Goal: Transaction & Acquisition: Purchase product/service

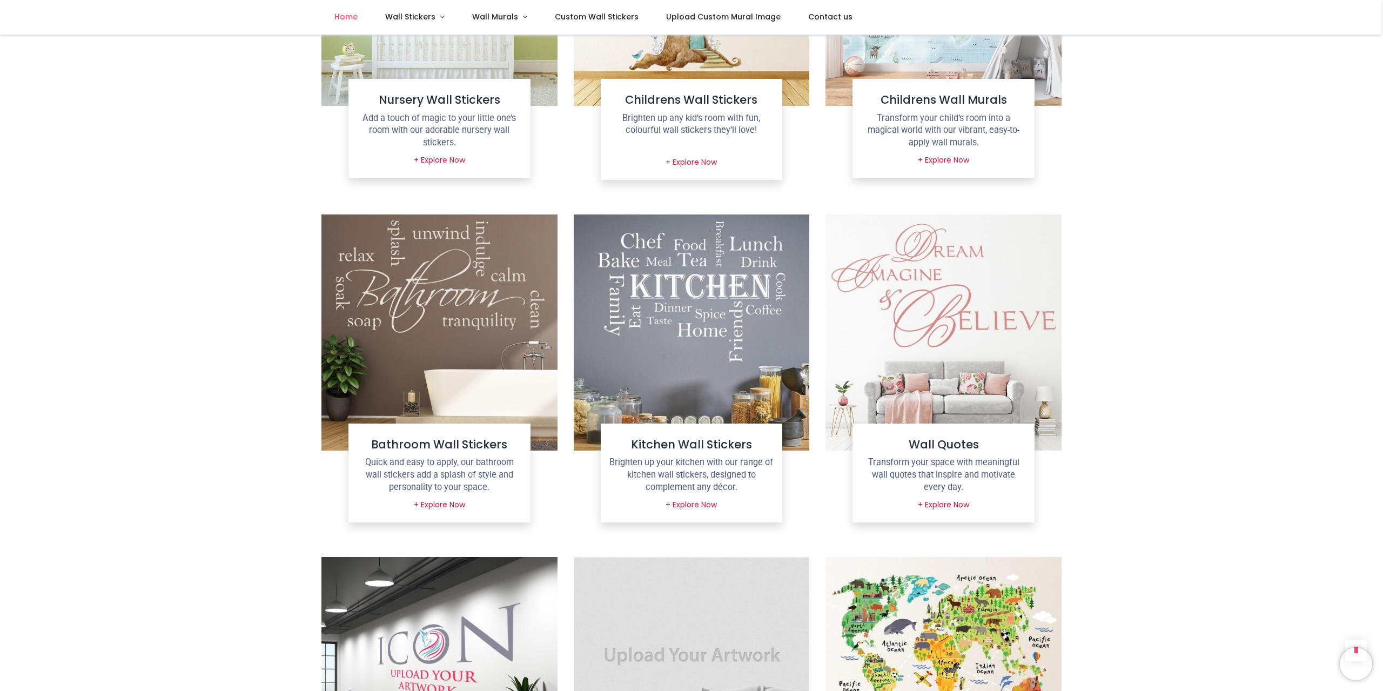
scroll to position [542, 0]
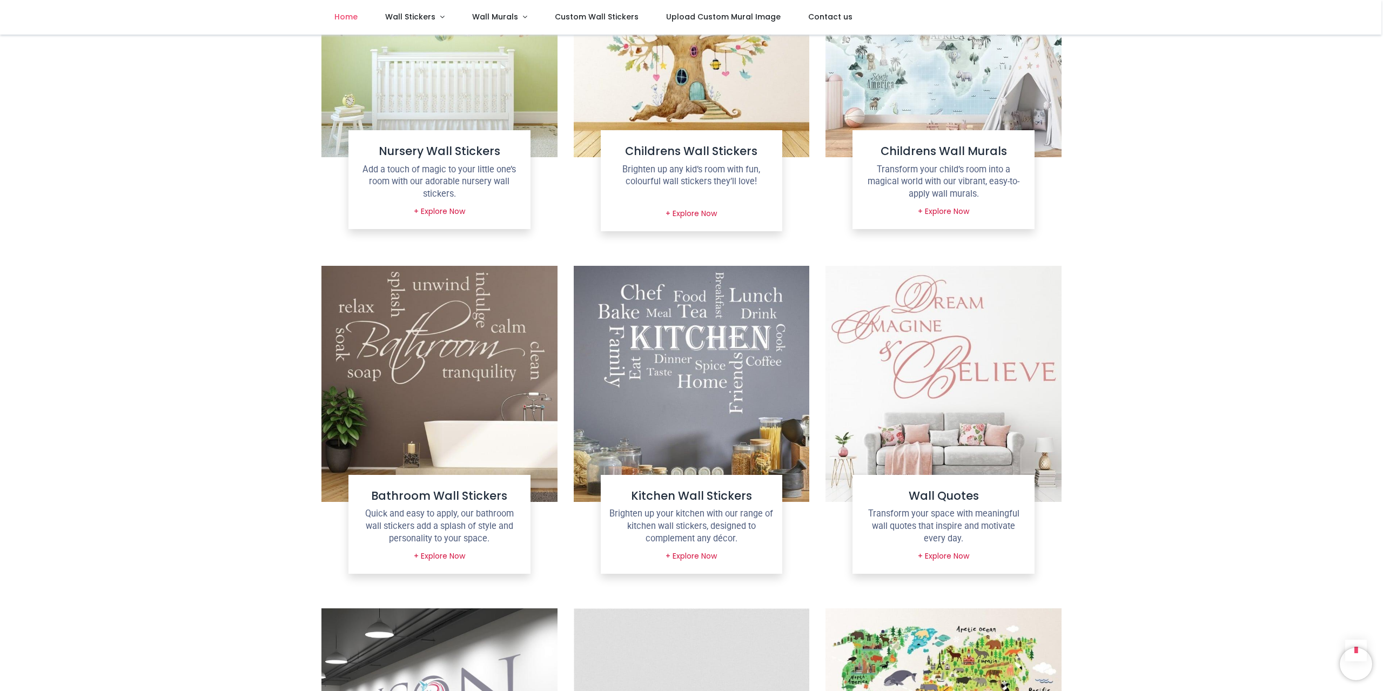
click at [478, 333] on img at bounding box center [439, 384] width 236 height 236
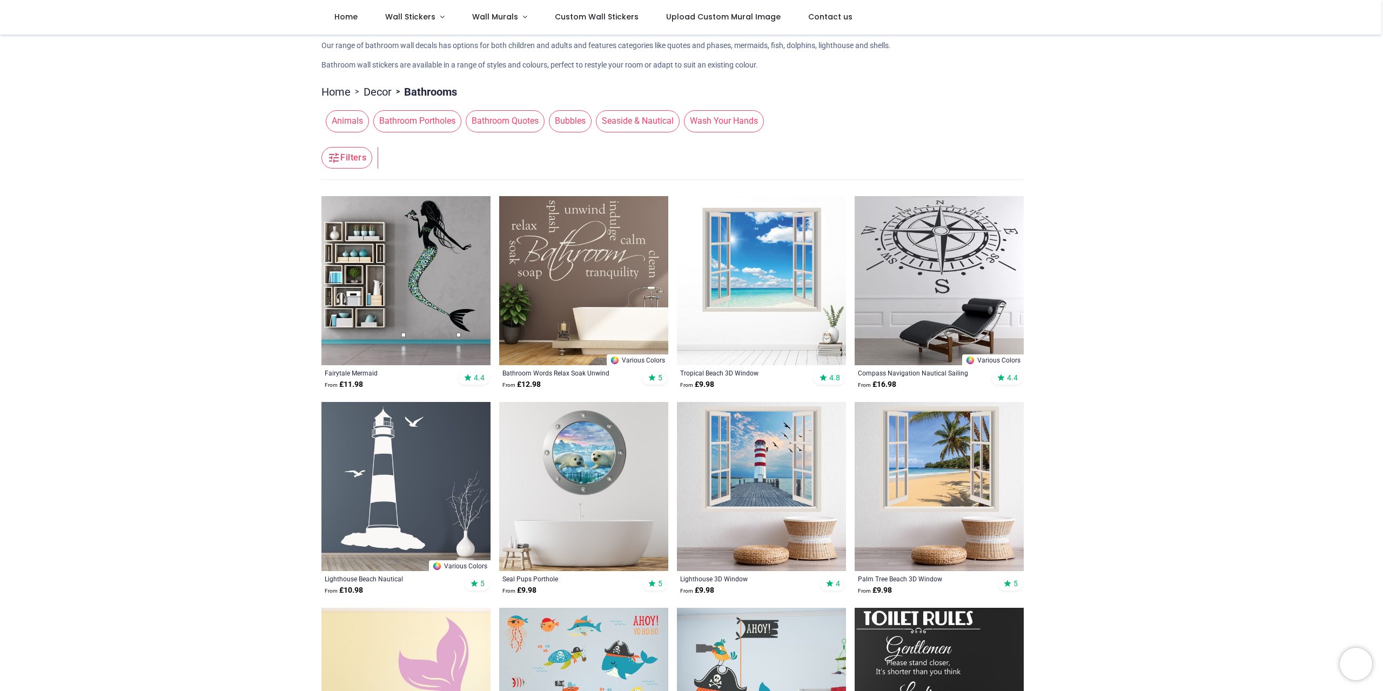
scroll to position [113, 0]
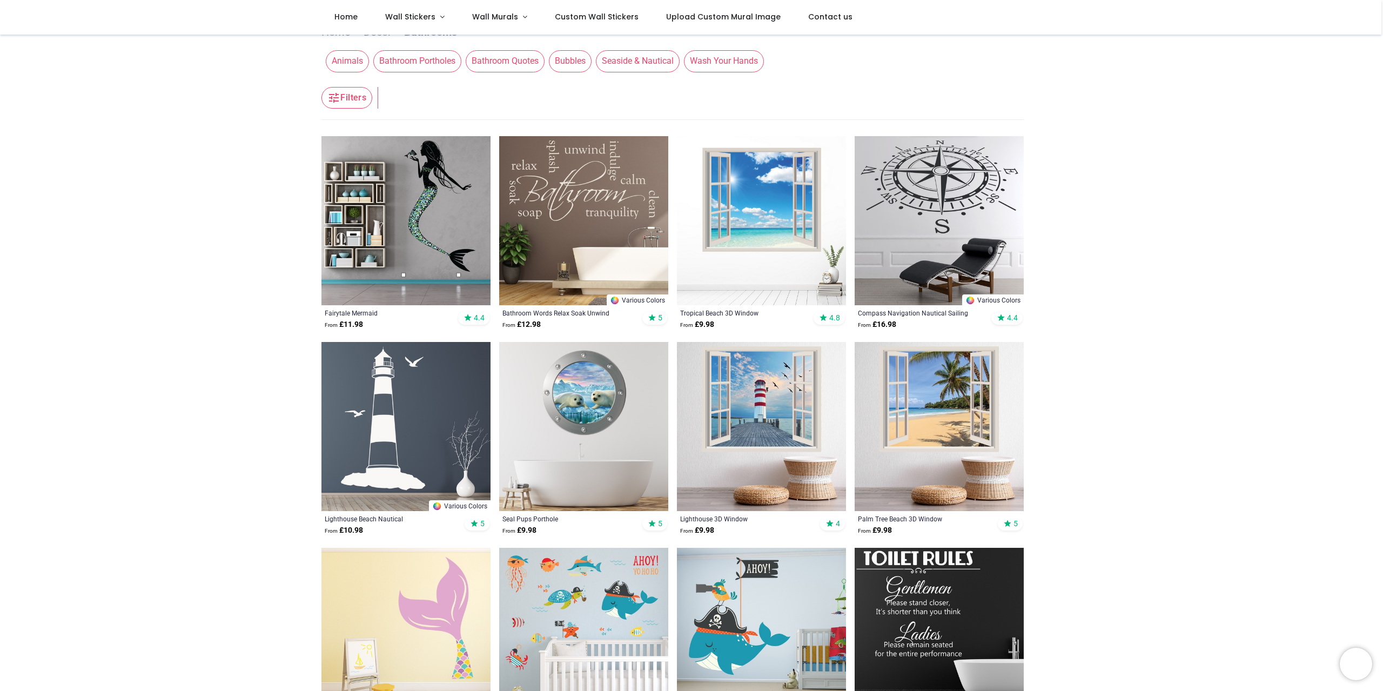
click at [608, 217] on img at bounding box center [583, 220] width 169 height 169
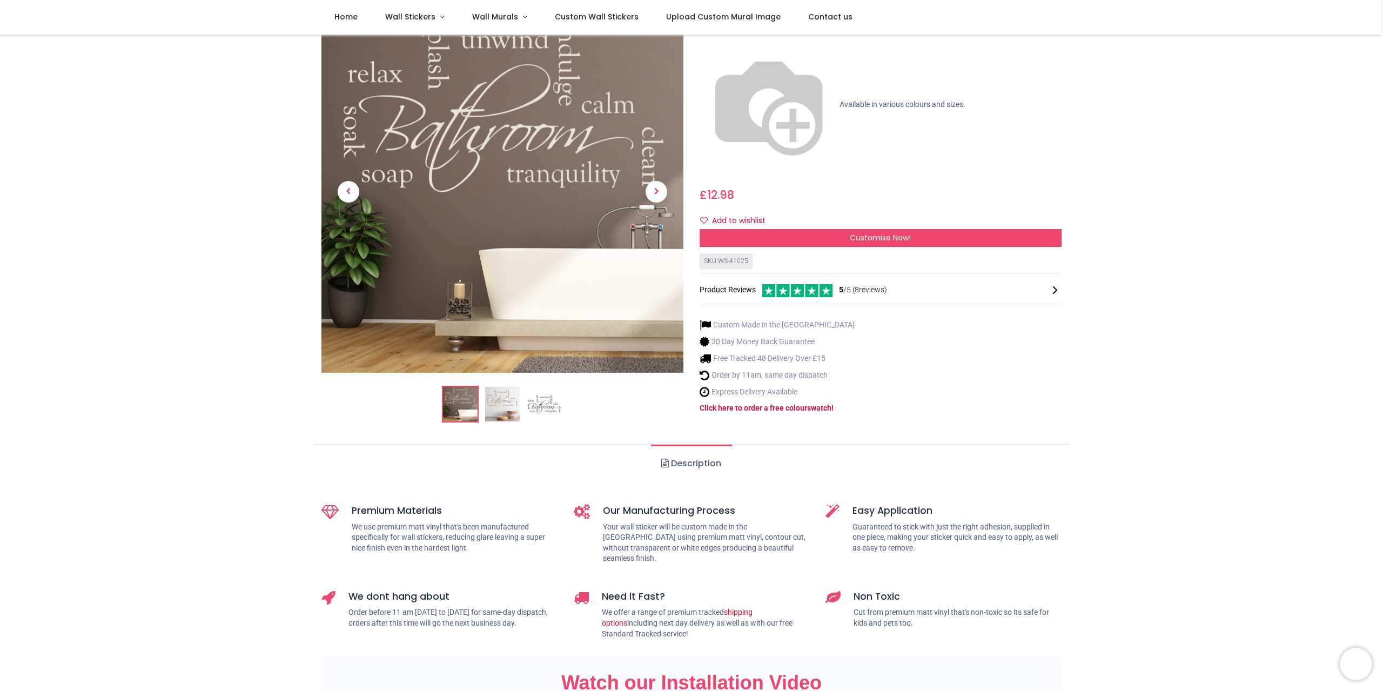
scroll to position [54, 0]
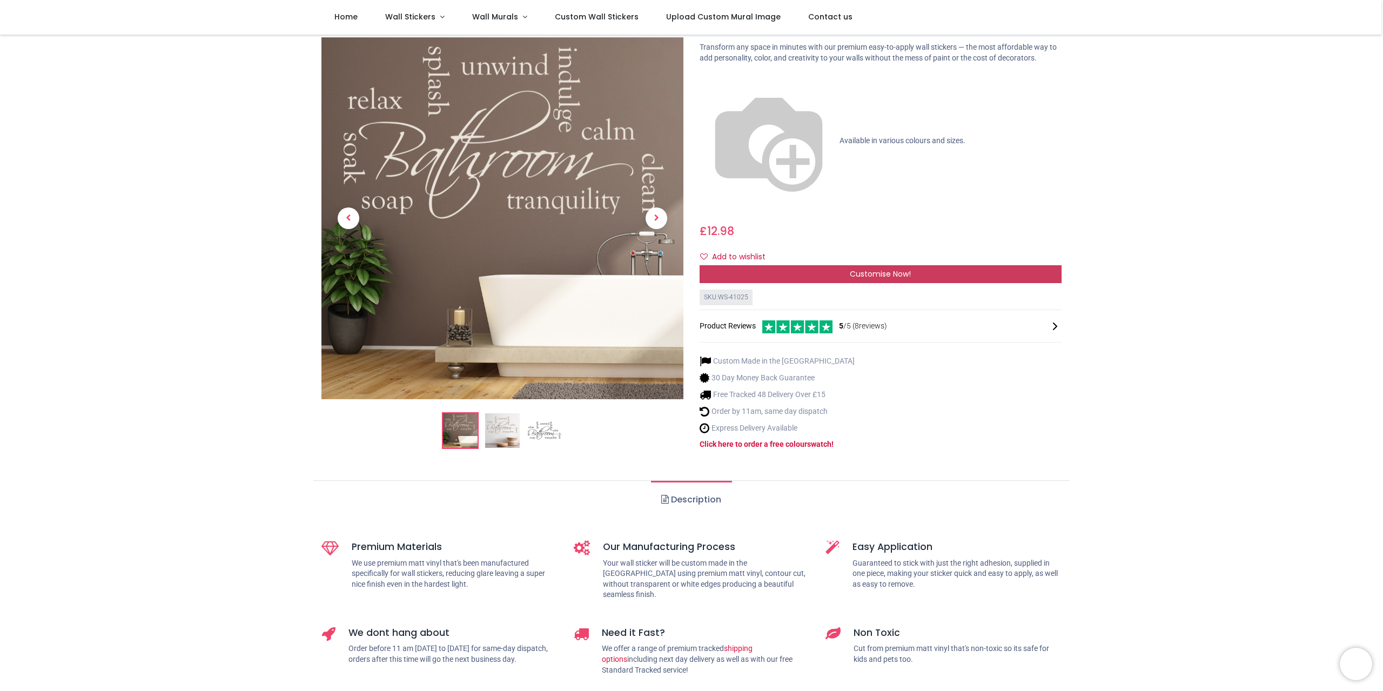
click at [807, 265] on div "Customise Now!" at bounding box center [881, 274] width 362 height 18
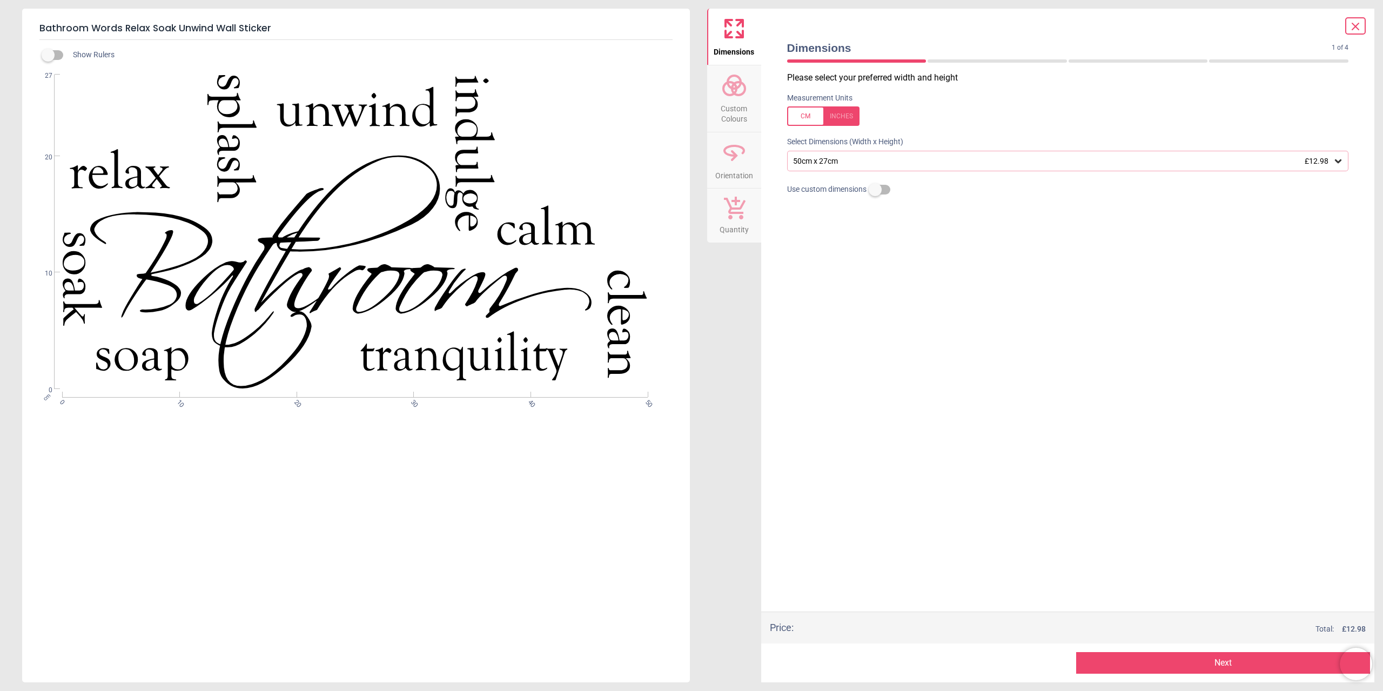
click at [808, 156] on div "50cm x 27cm £12.98" at bounding box center [1068, 161] width 562 height 21
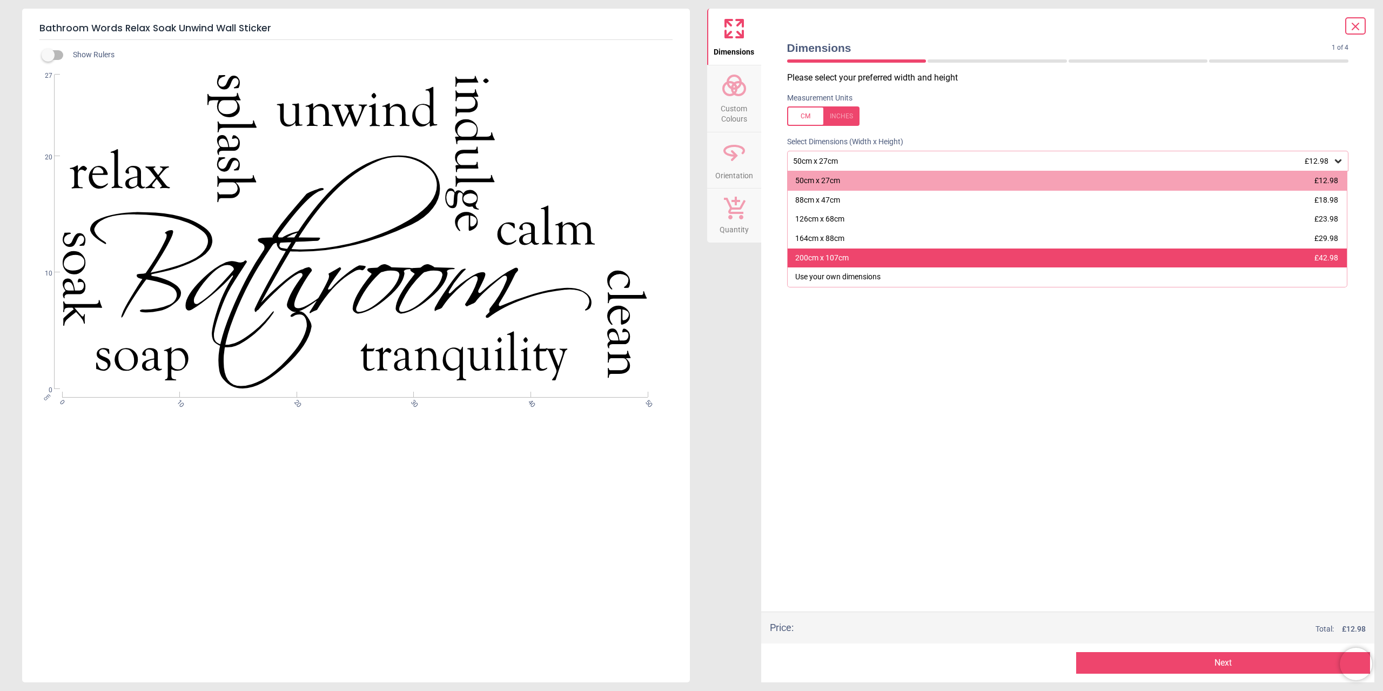
click at [837, 257] on div "200cm x 107cm" at bounding box center [821, 258] width 53 height 11
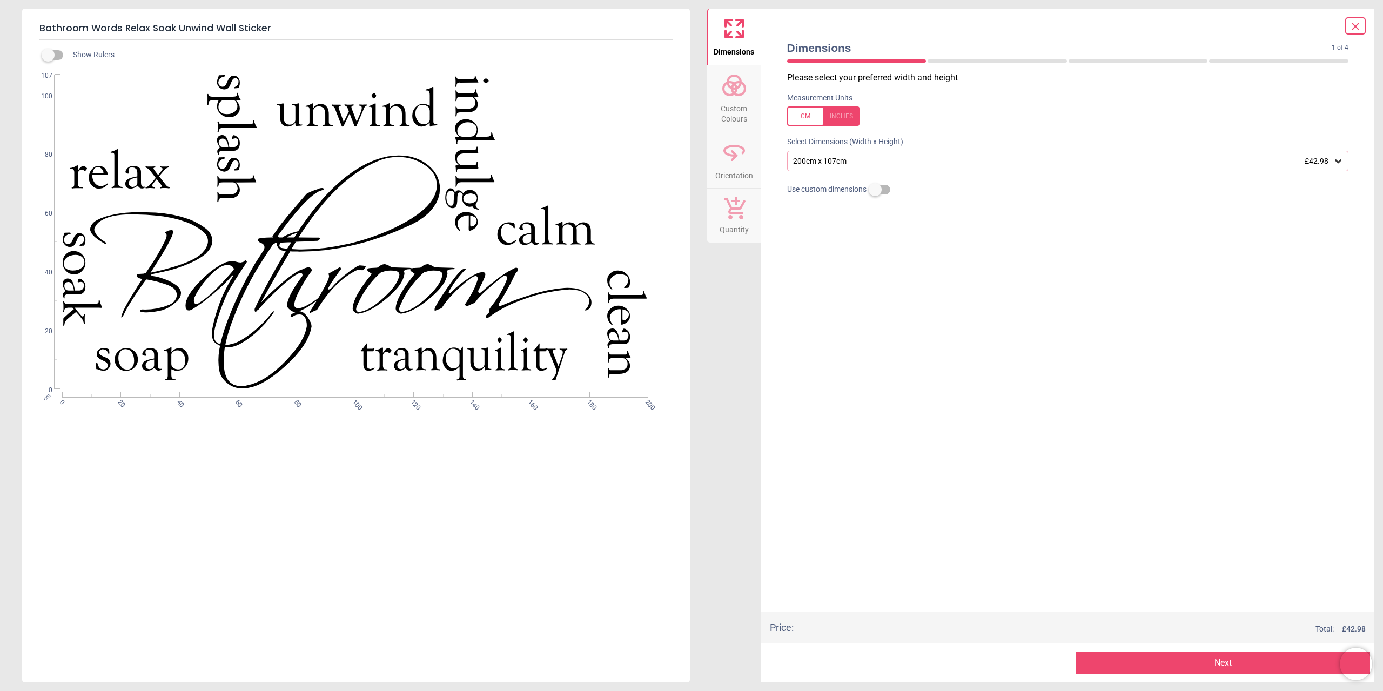
click at [843, 156] on div "200cm x 107cm £42.98" at bounding box center [1068, 161] width 562 height 21
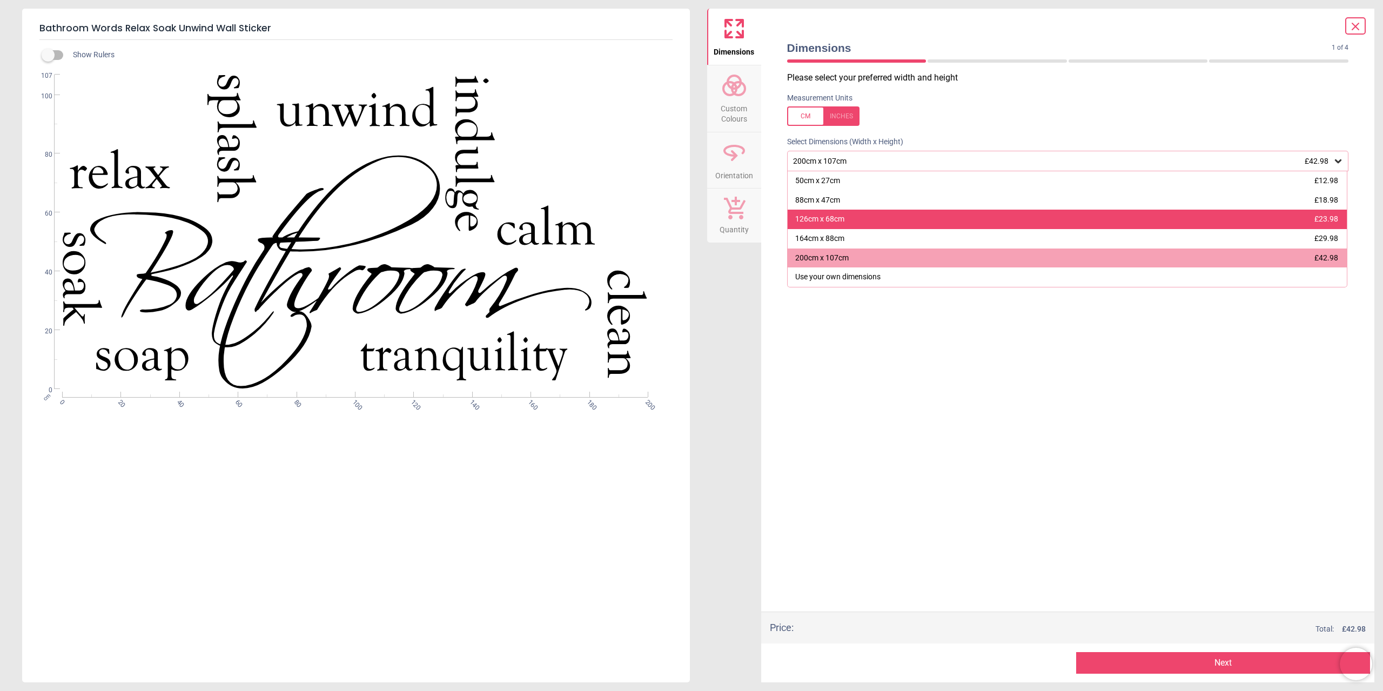
click at [843, 221] on div "126cm x 68cm" at bounding box center [819, 219] width 49 height 11
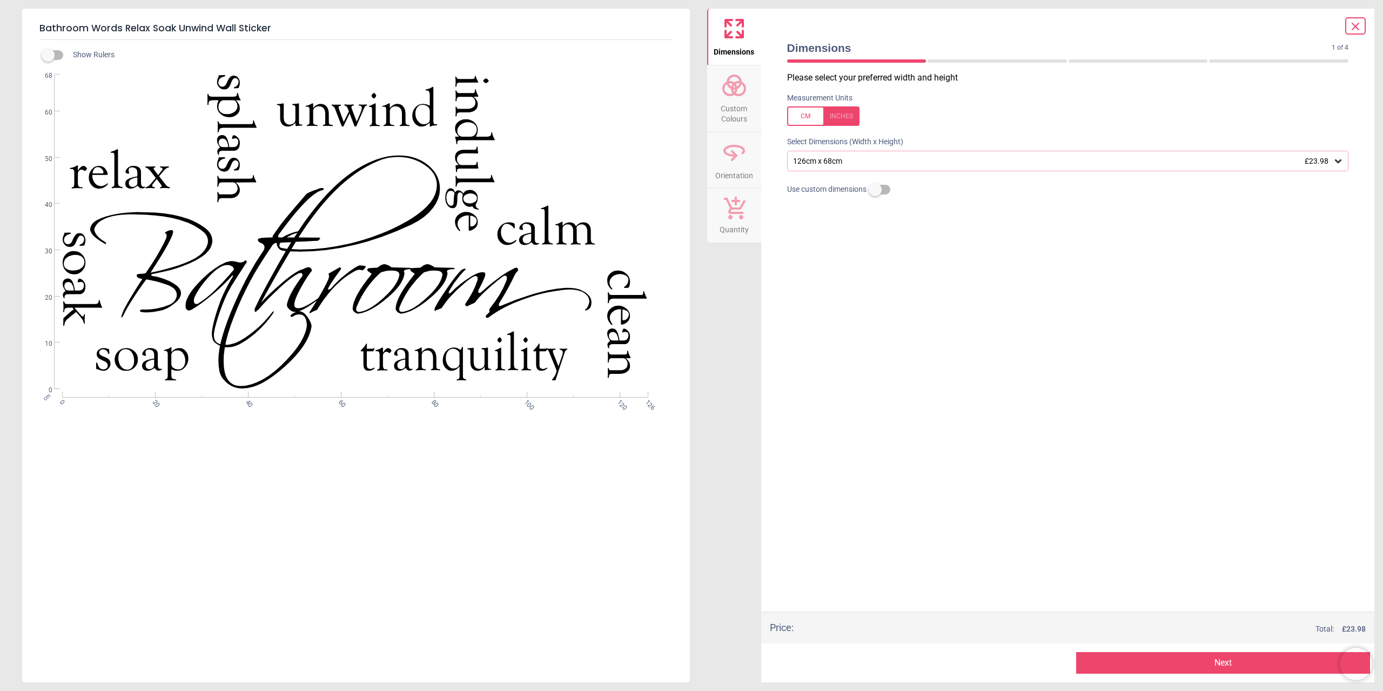
click at [740, 101] on span "Custom Colours" at bounding box center [734, 111] width 52 height 26
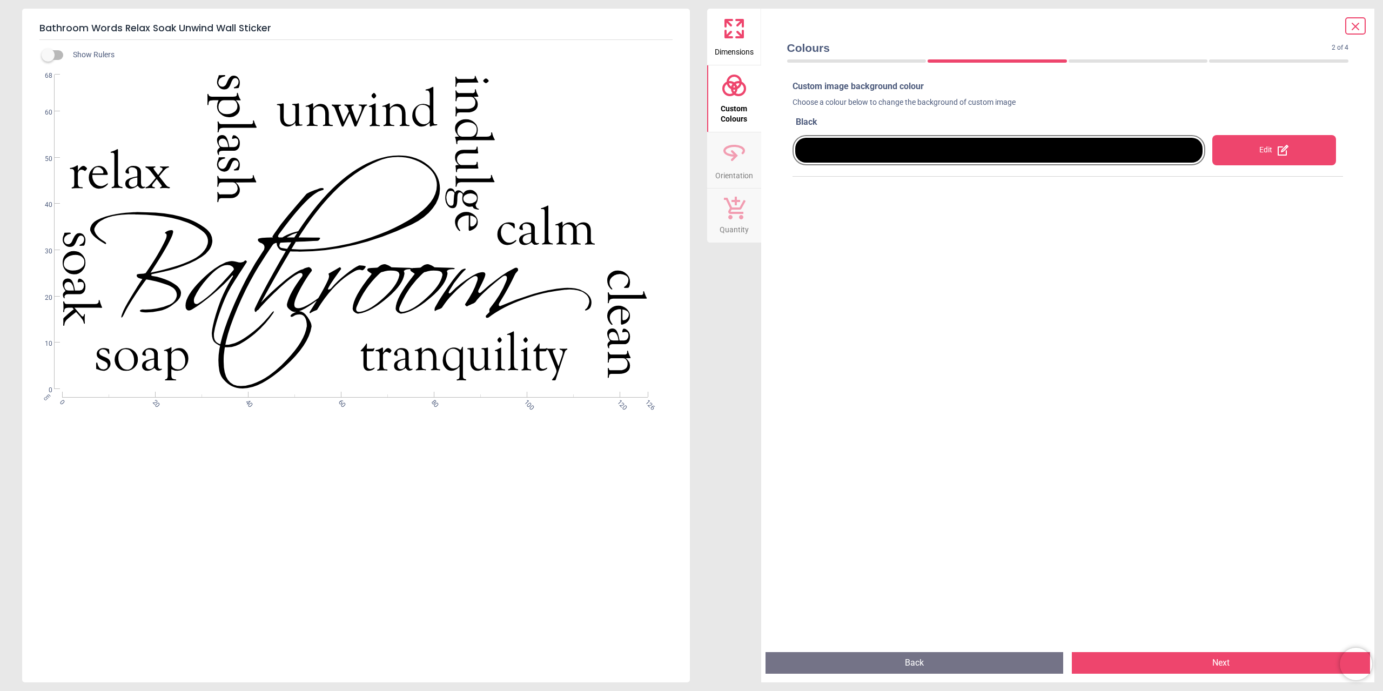
click at [849, 151] on div at bounding box center [999, 150] width 408 height 25
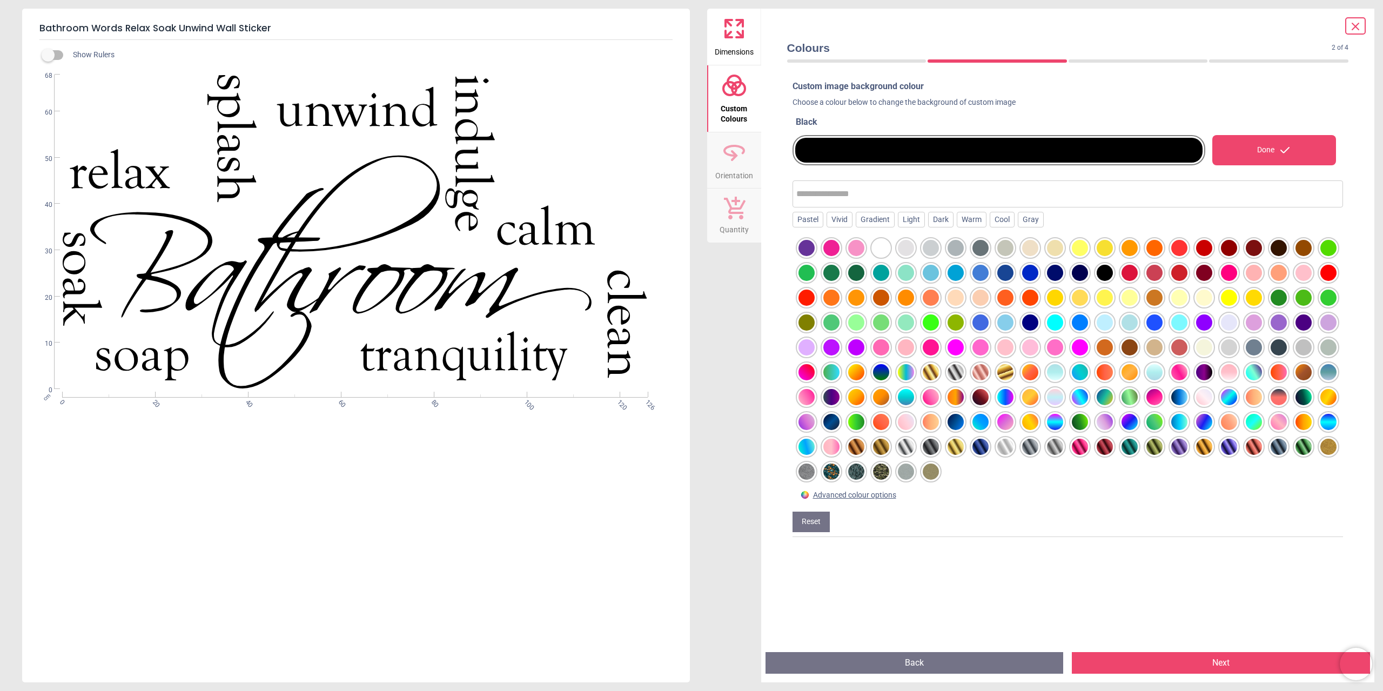
click at [849, 151] on div at bounding box center [999, 150] width 408 height 25
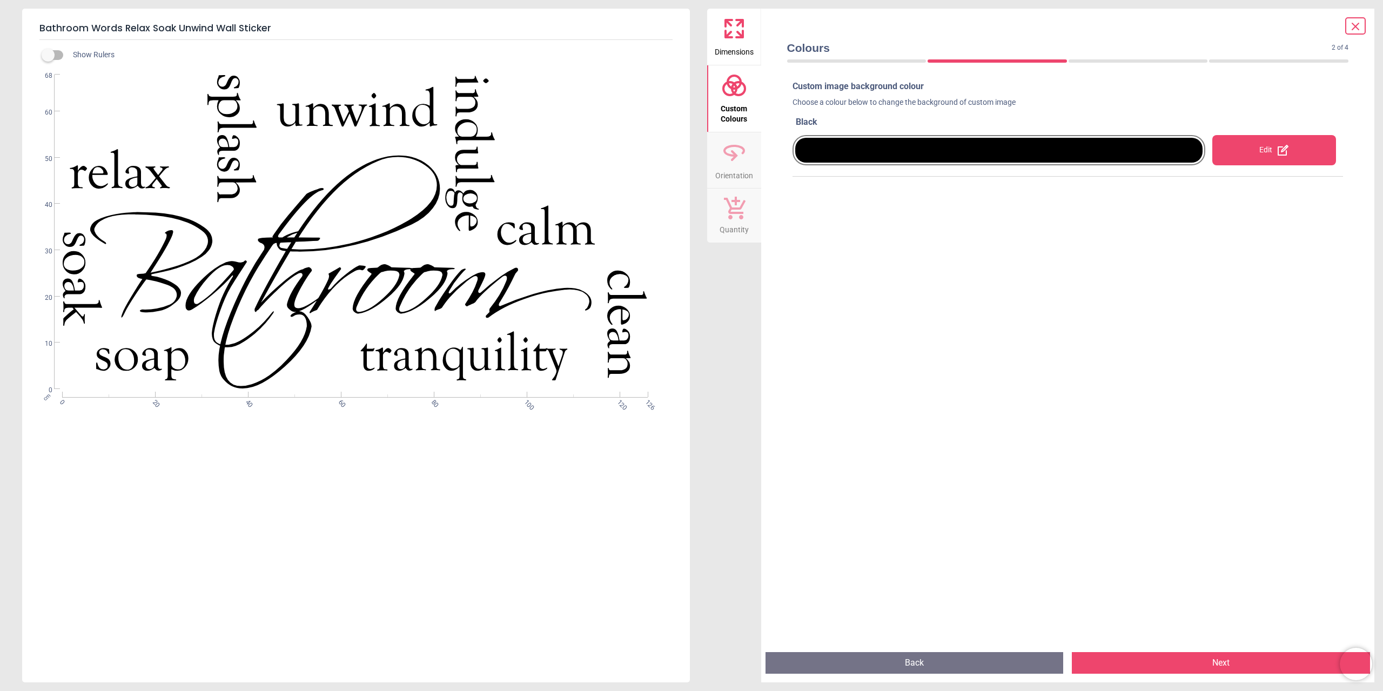
click at [849, 151] on div at bounding box center [999, 150] width 408 height 25
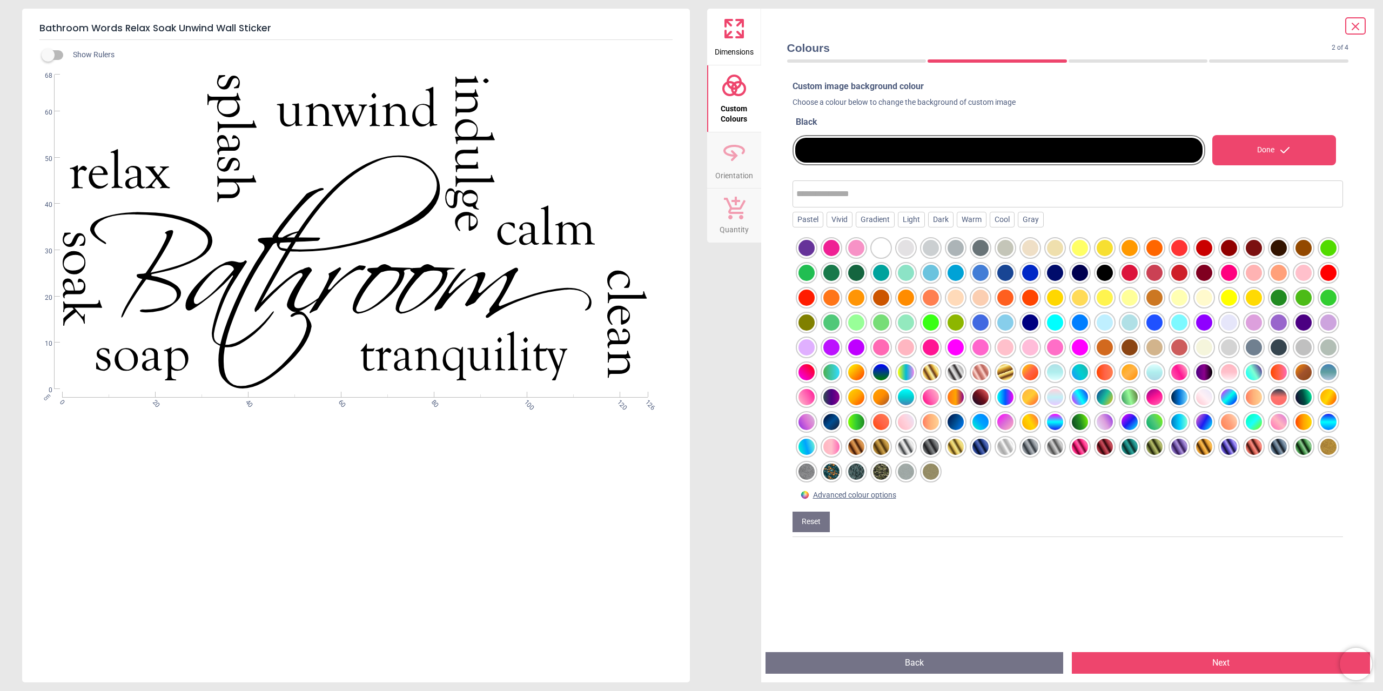
click at [864, 372] on div at bounding box center [856, 372] width 16 height 16
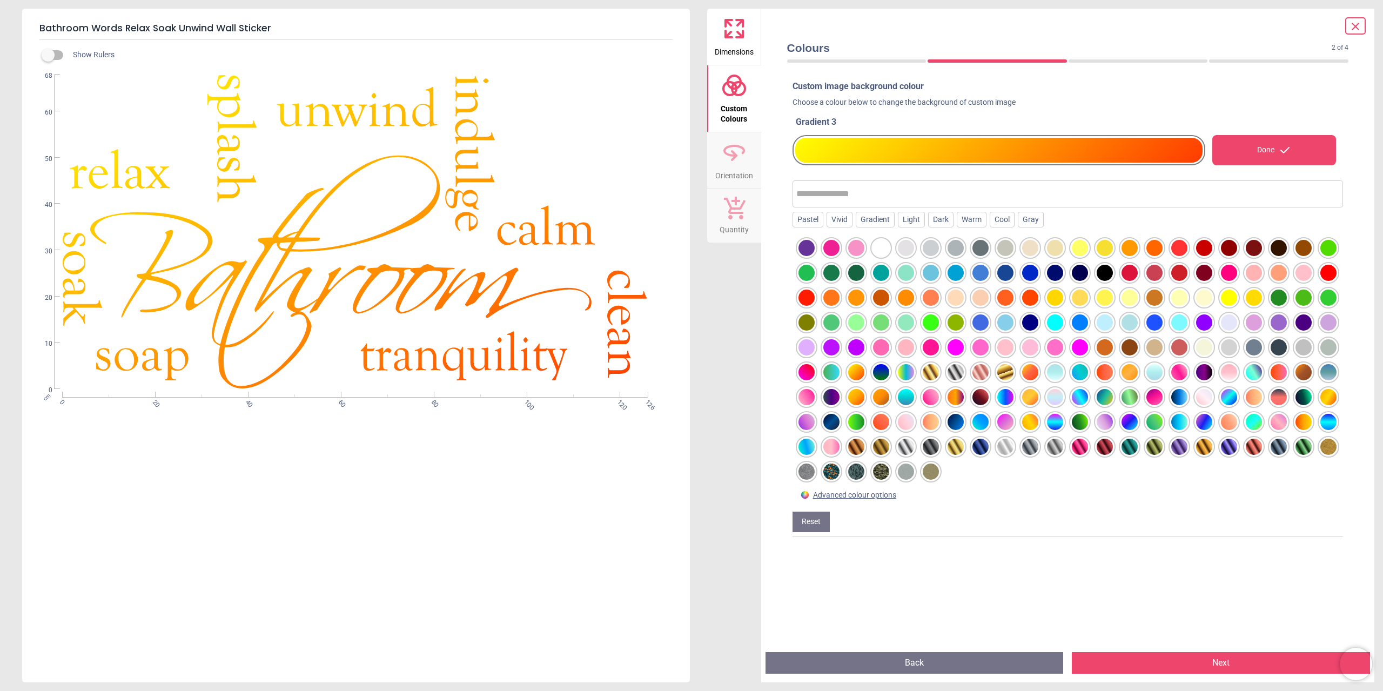
click at [839, 331] on div at bounding box center [831, 322] width 16 height 16
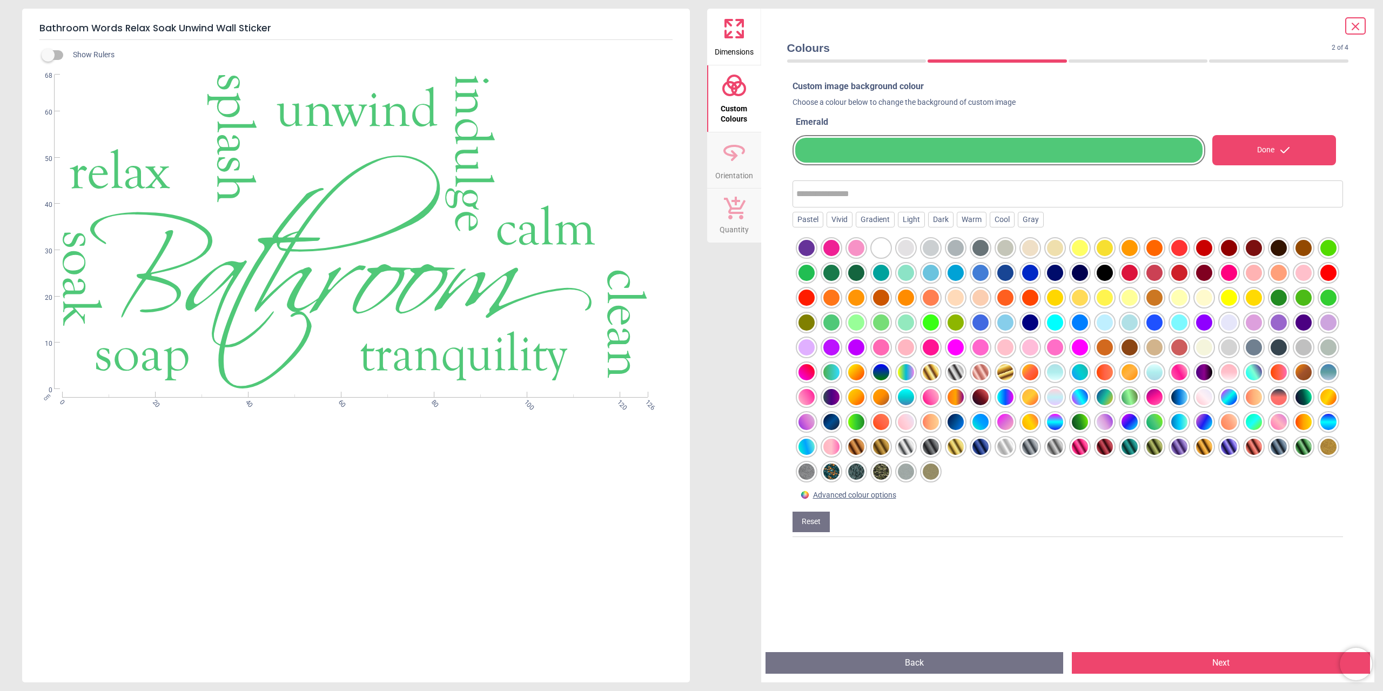
click at [1246, 355] on div at bounding box center [1254, 347] width 16 height 16
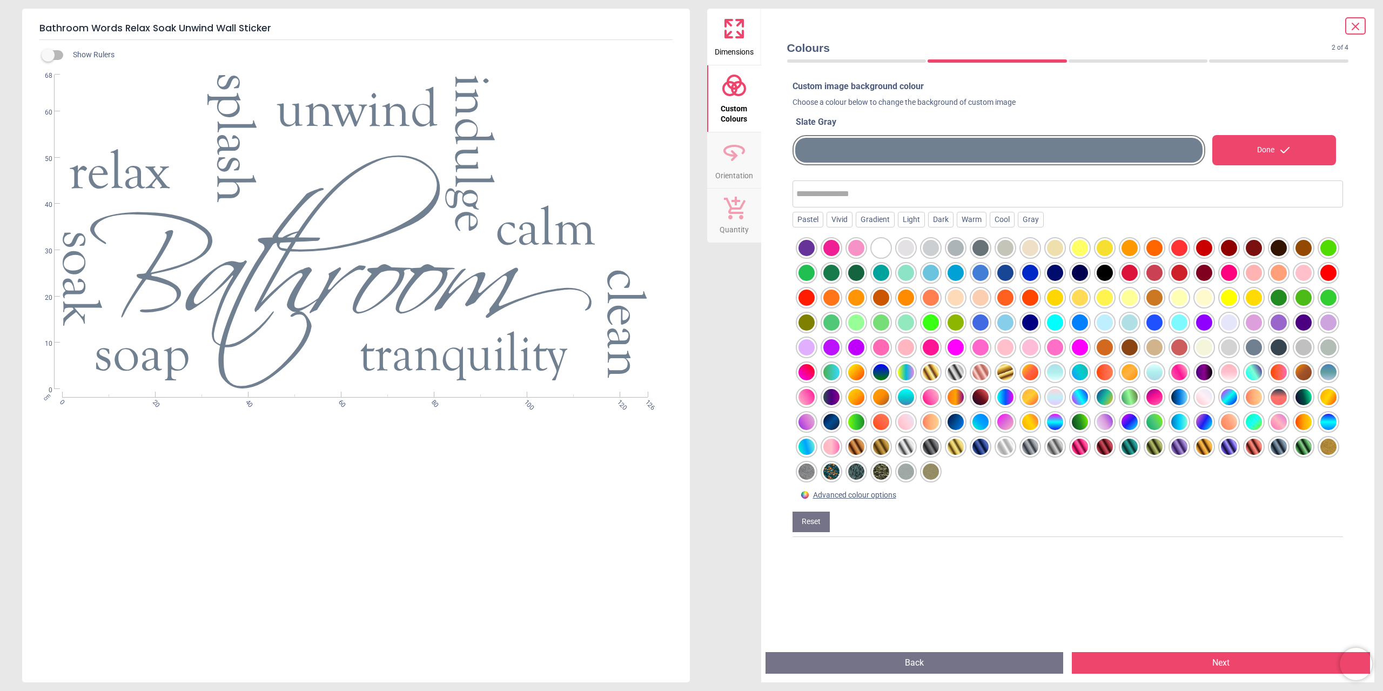
click at [1196, 380] on div at bounding box center [1204, 372] width 16 height 16
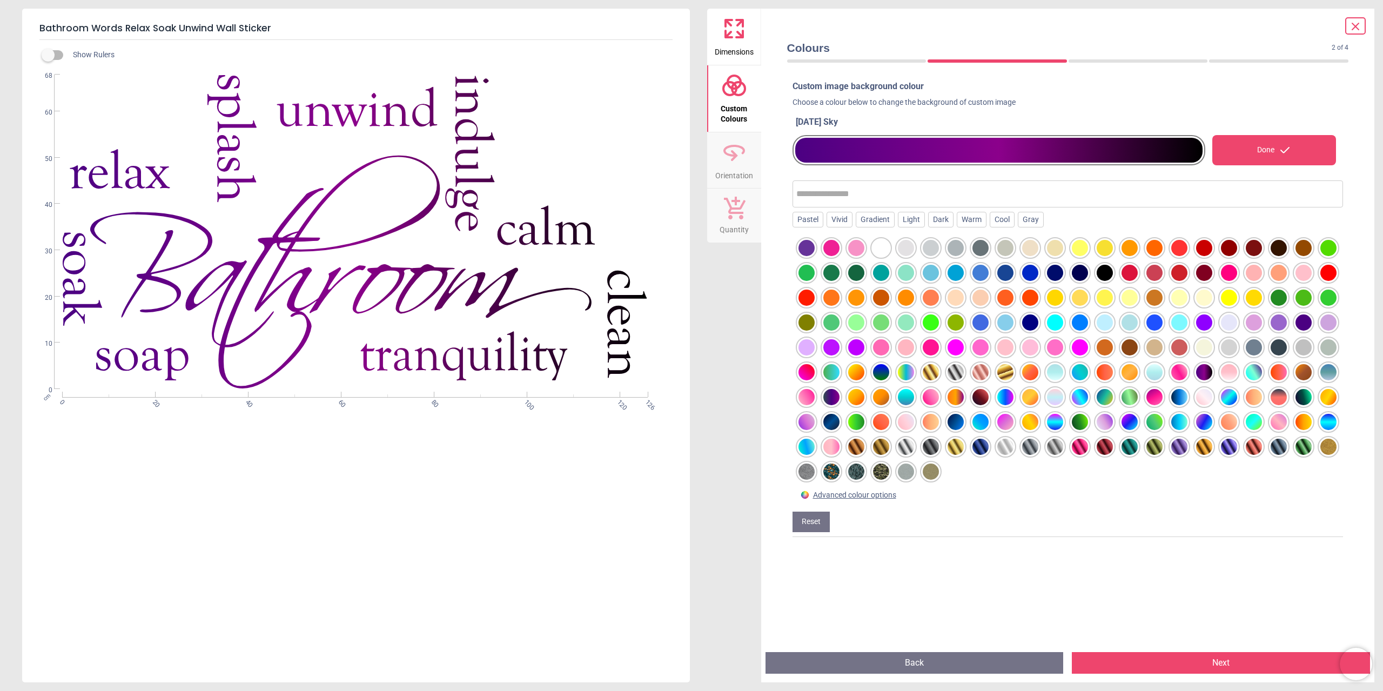
click at [1271, 355] on div at bounding box center [1279, 347] width 16 height 16
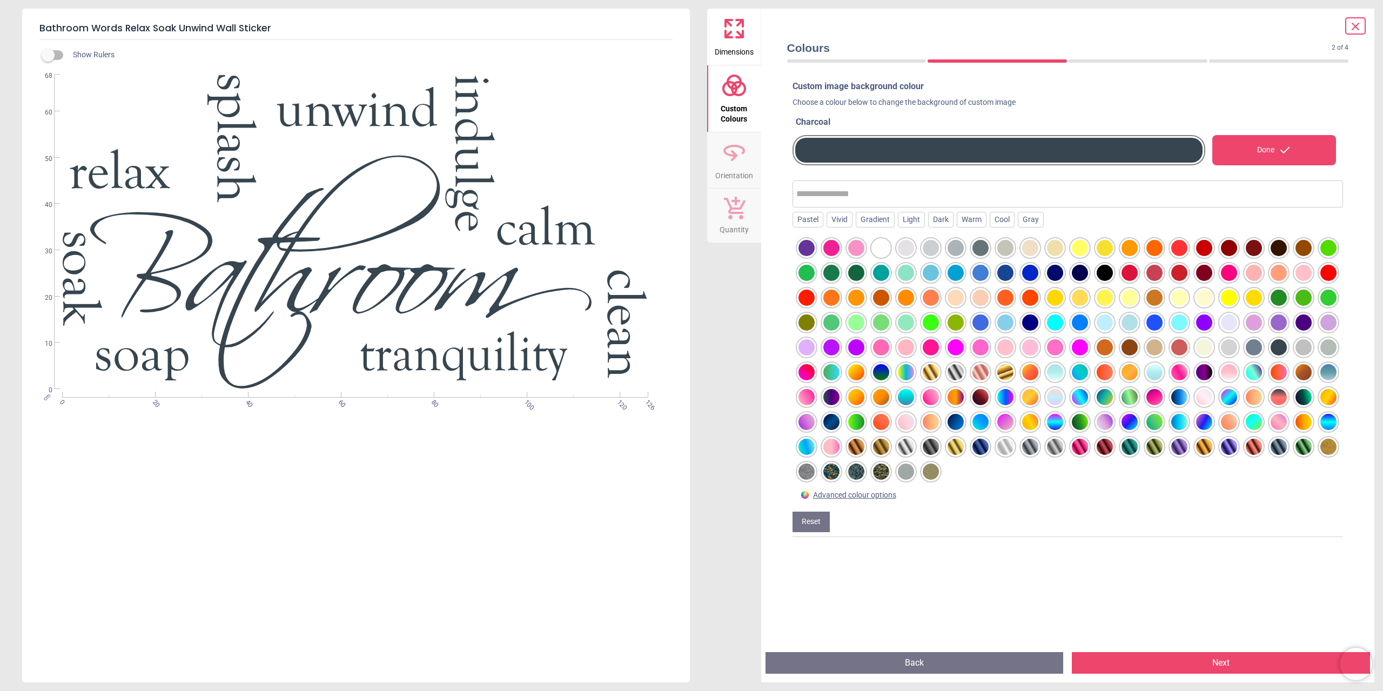
click at [1088, 370] on div at bounding box center [1080, 372] width 16 height 16
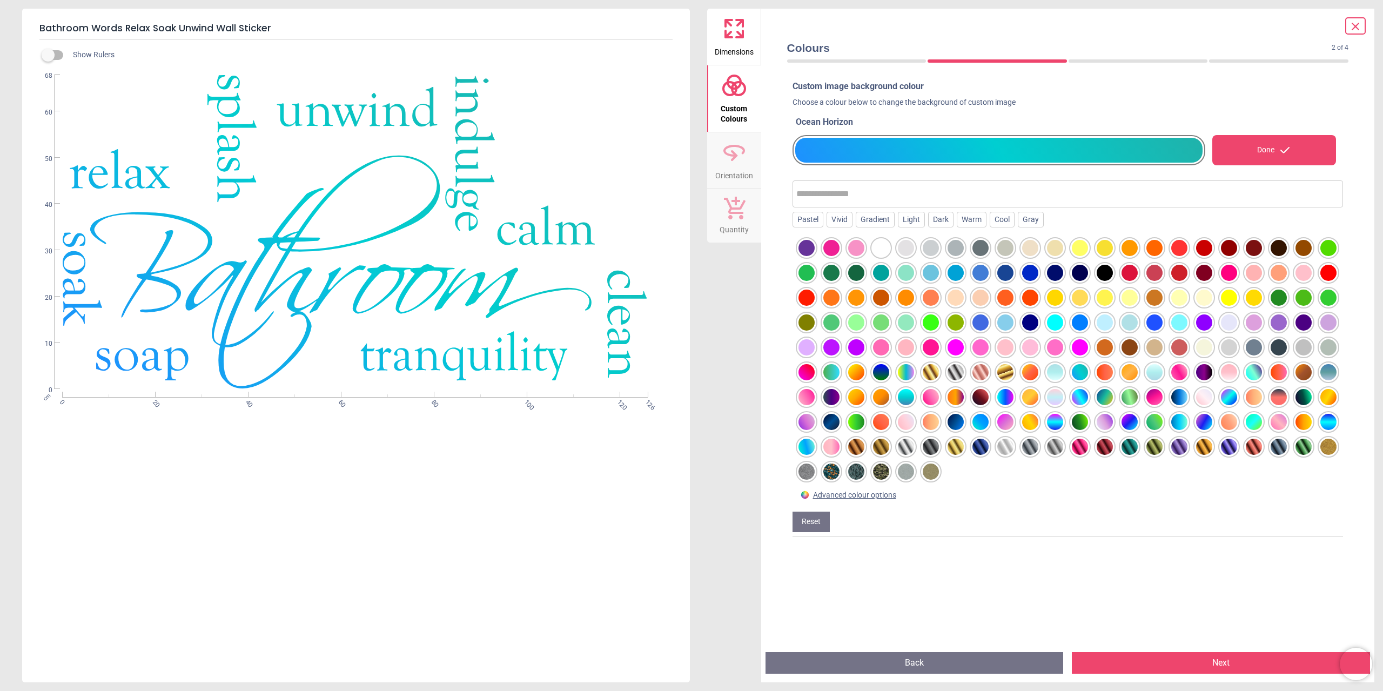
click at [1013, 371] on div at bounding box center [1005, 372] width 16 height 16
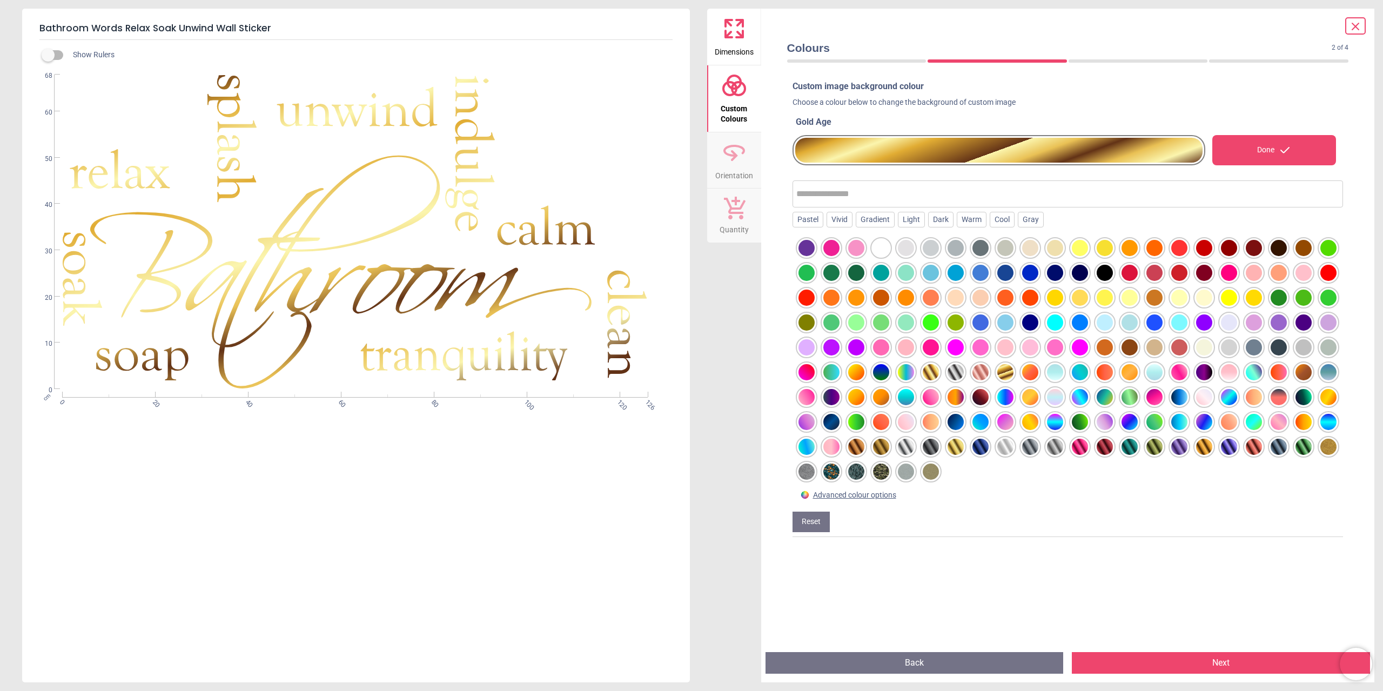
click at [839, 472] on div at bounding box center [831, 471] width 16 height 16
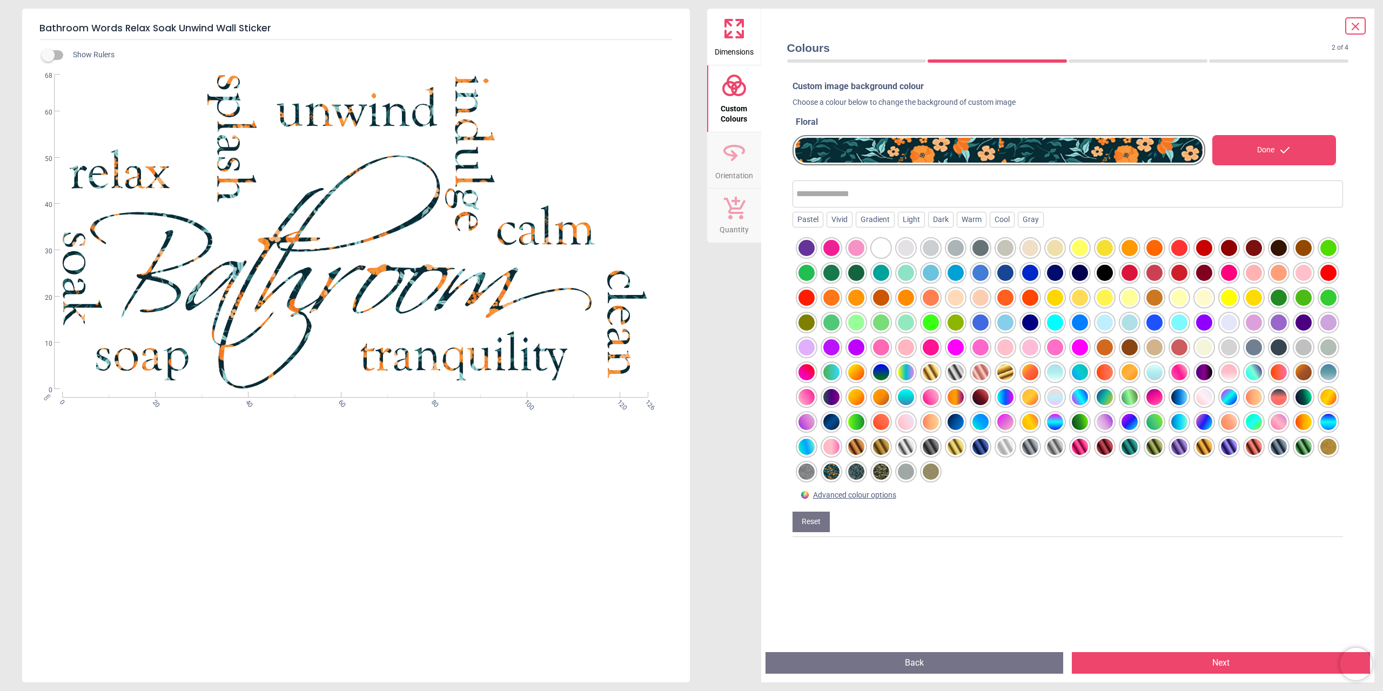
click at [1295, 455] on div at bounding box center [1303, 447] width 16 height 16
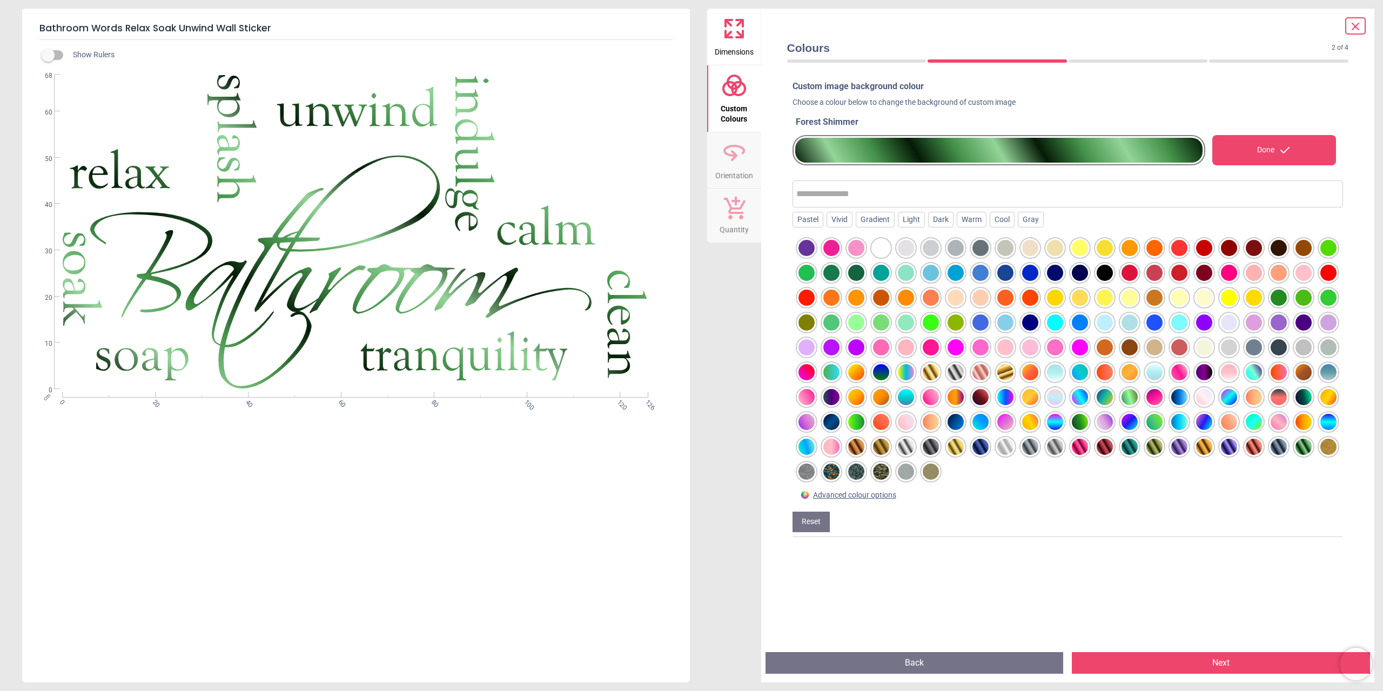
click at [736, 169] on span "Orientation" at bounding box center [734, 173] width 38 height 16
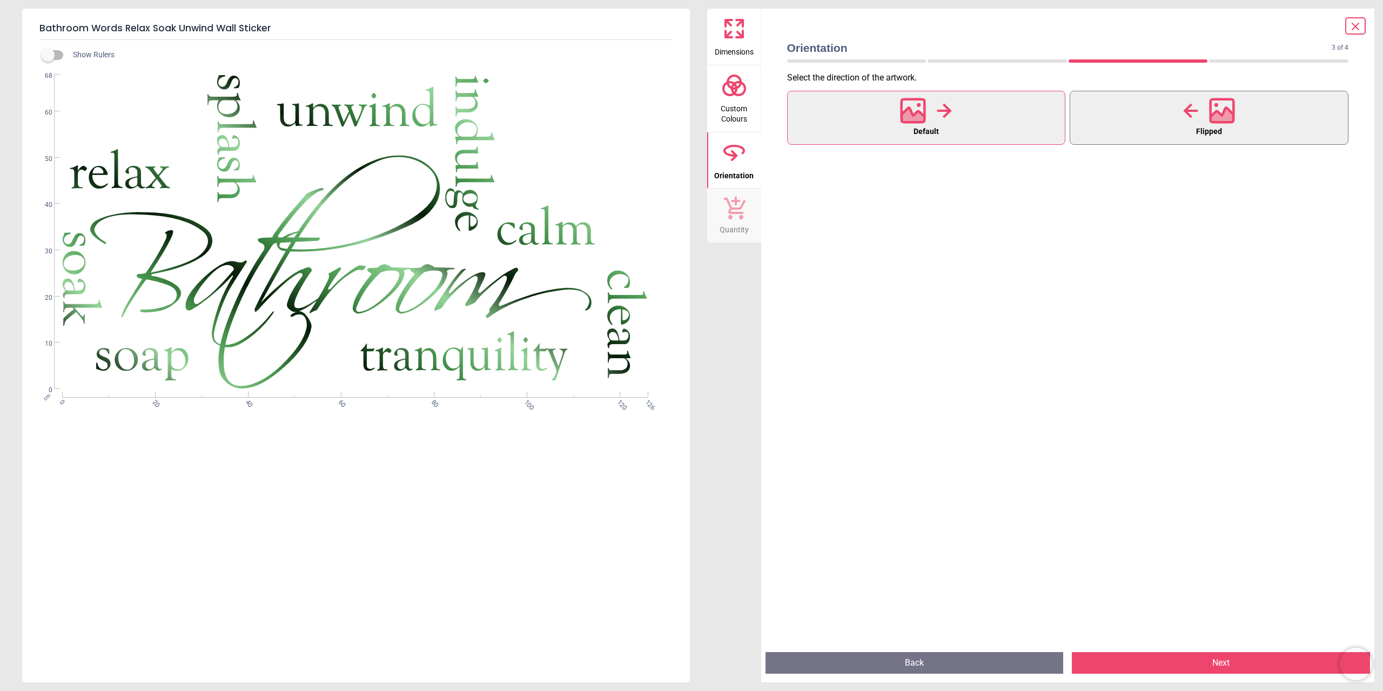
click at [1157, 121] on button "Flipped" at bounding box center [1209, 118] width 279 height 54
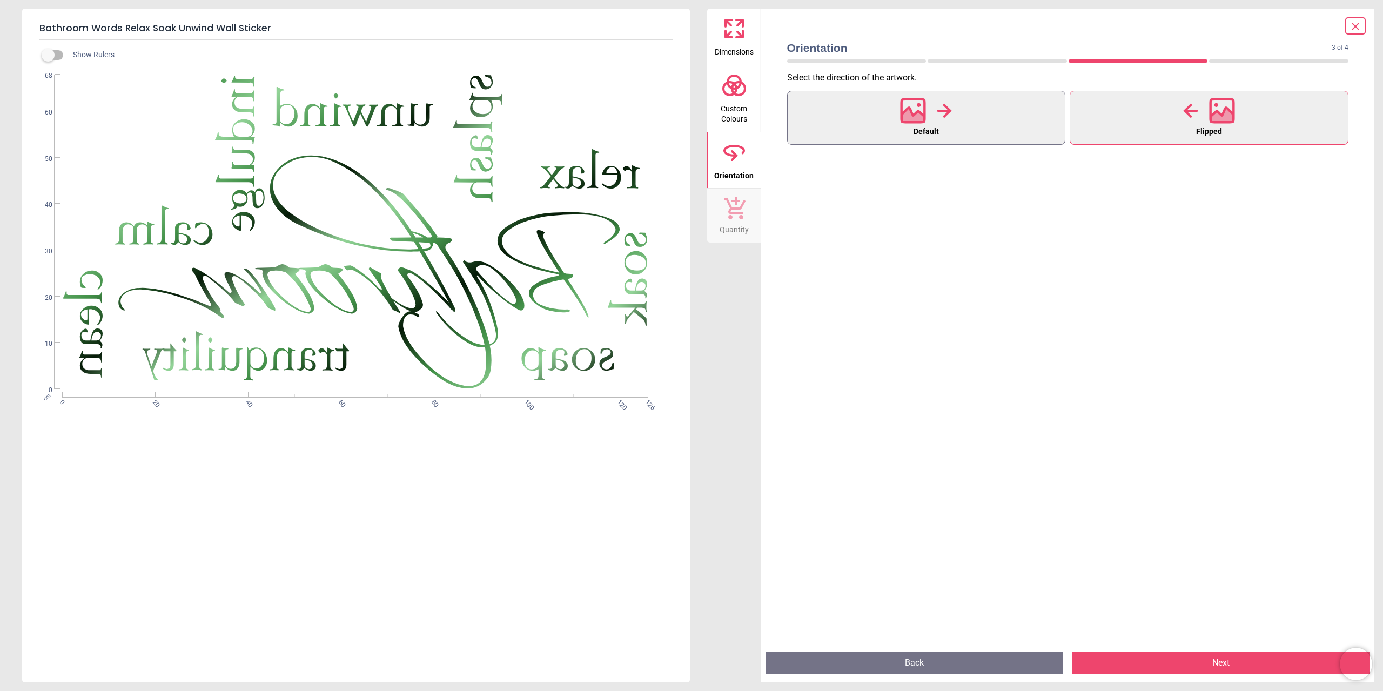
click at [955, 108] on button "Default" at bounding box center [926, 118] width 279 height 54
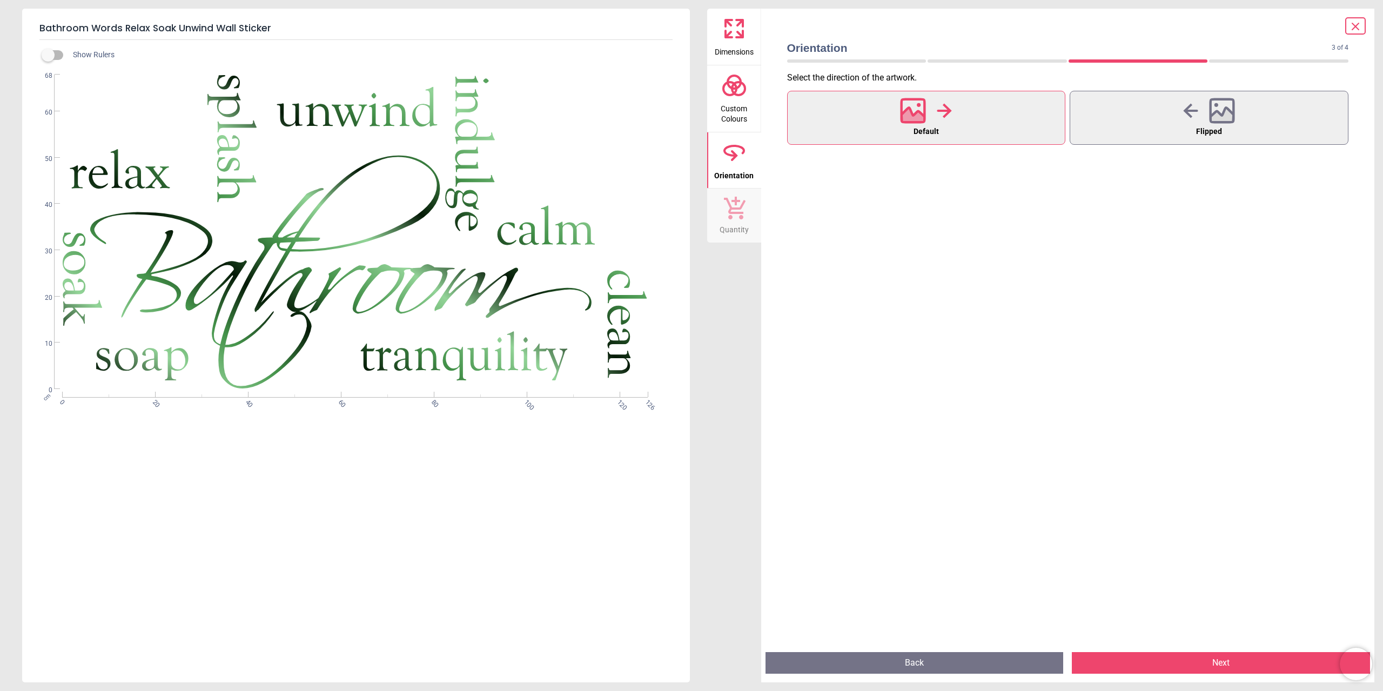
click at [741, 215] on icon at bounding box center [734, 208] width 23 height 24
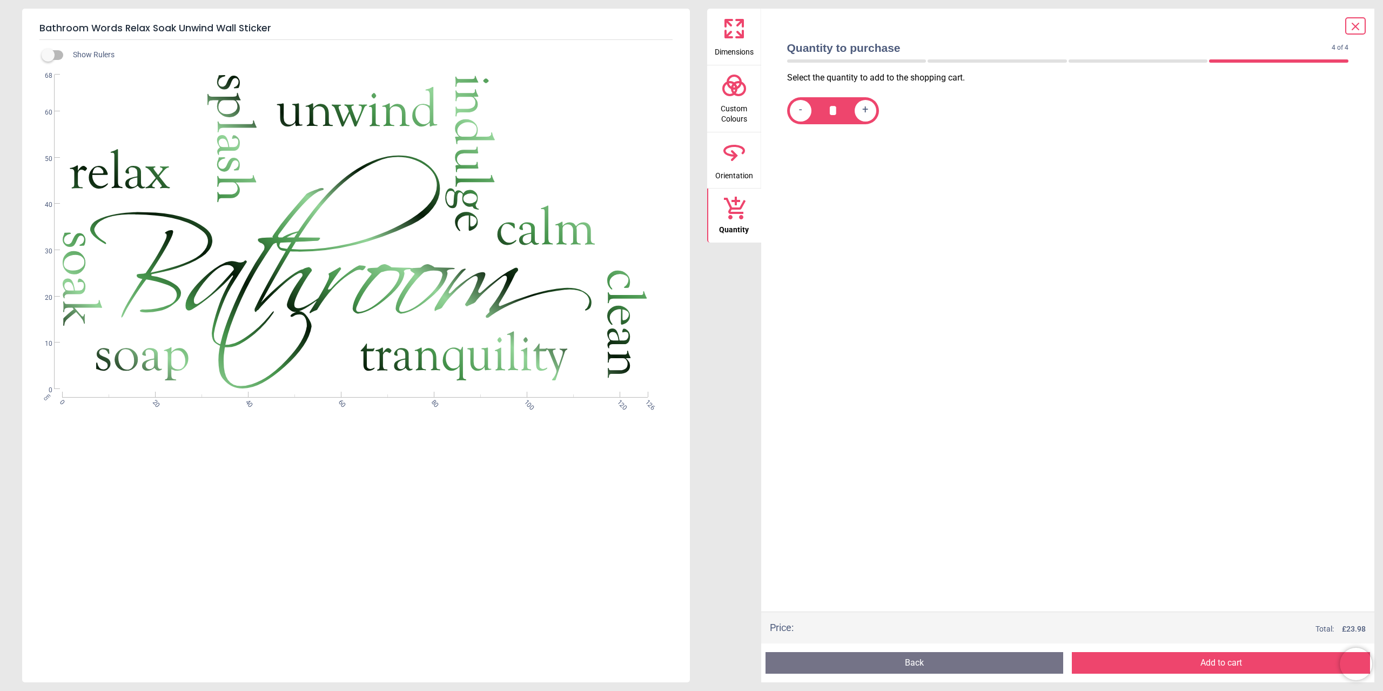
click at [1358, 25] on icon at bounding box center [1355, 26] width 13 height 13
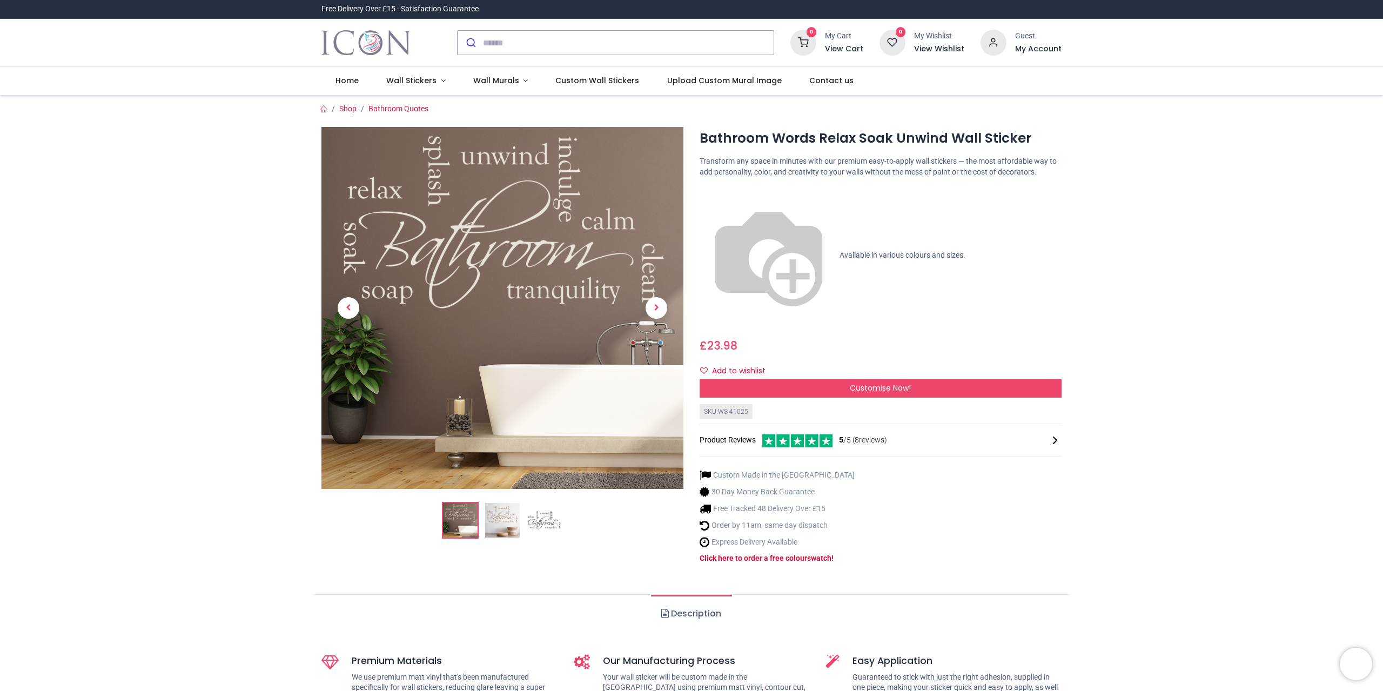
click at [387, 42] on img "Logo of Icon Wall Stickers" at bounding box center [365, 43] width 89 height 30
